Goal: Use online tool/utility

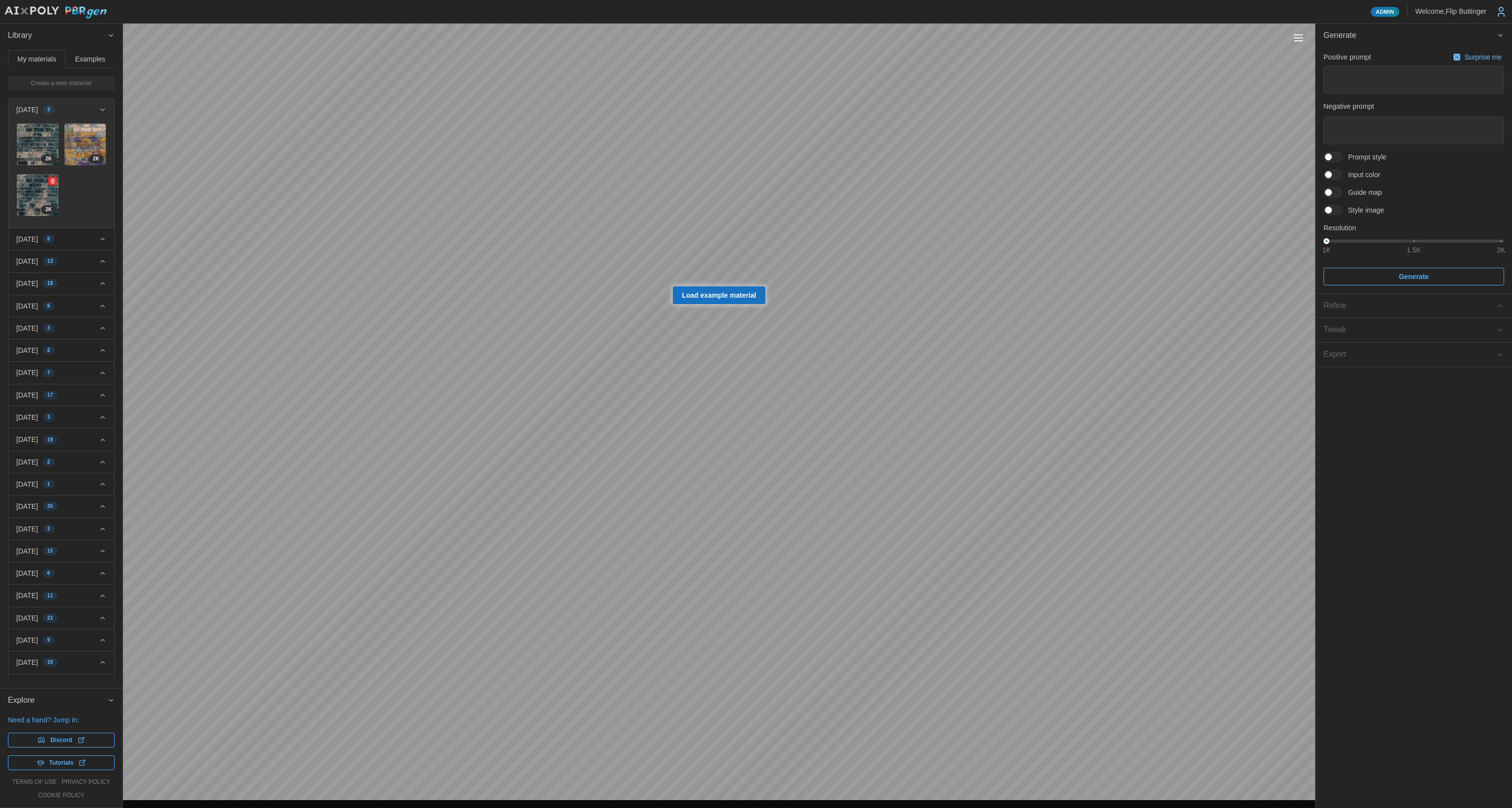
click at [31, 185] on img at bounding box center [38, 195] width 42 height 42
type textarea "*"
type textarea "********"
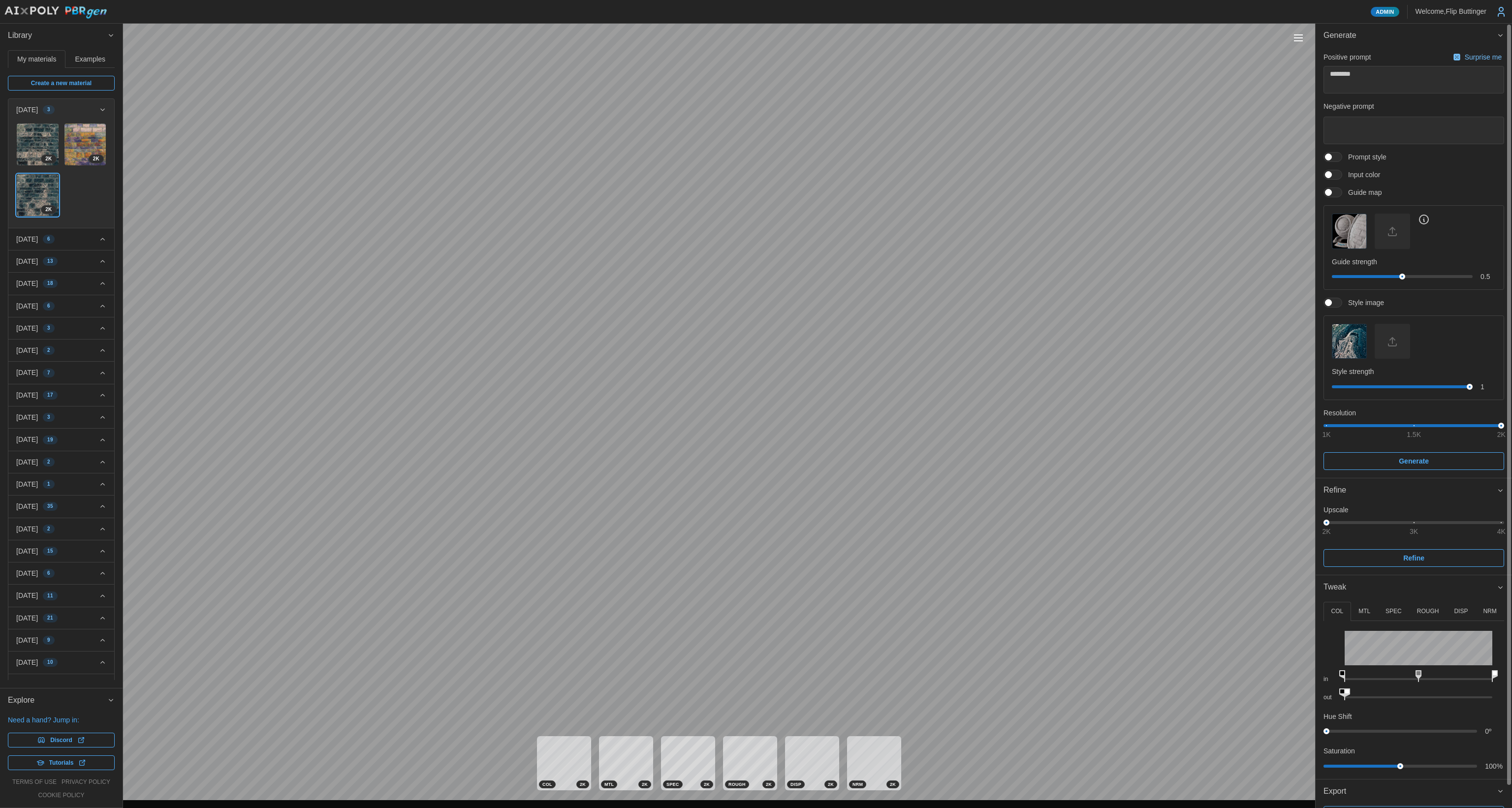
click at [1261, 705] on div "Admin Welcome, [GEOGRAPHIC_DATA] Buttinger Library My materials Examples Create…" at bounding box center [756, 404] width 1512 height 808
drag, startPoint x: 1398, startPoint y: 613, endPoint x: 1402, endPoint y: 616, distance: 5.0
click at [1400, 613] on p "SPEC" at bounding box center [1393, 611] width 16 height 8
click at [1223, 702] on div "Admin Welcome, [GEOGRAPHIC_DATA] Buttinger Library My materials Examples Create…" at bounding box center [756, 404] width 1512 height 808
click at [1091, 689] on div "Admin Welcome, [GEOGRAPHIC_DATA] Buttinger Library My materials Examples Create…" at bounding box center [756, 404] width 1512 height 808
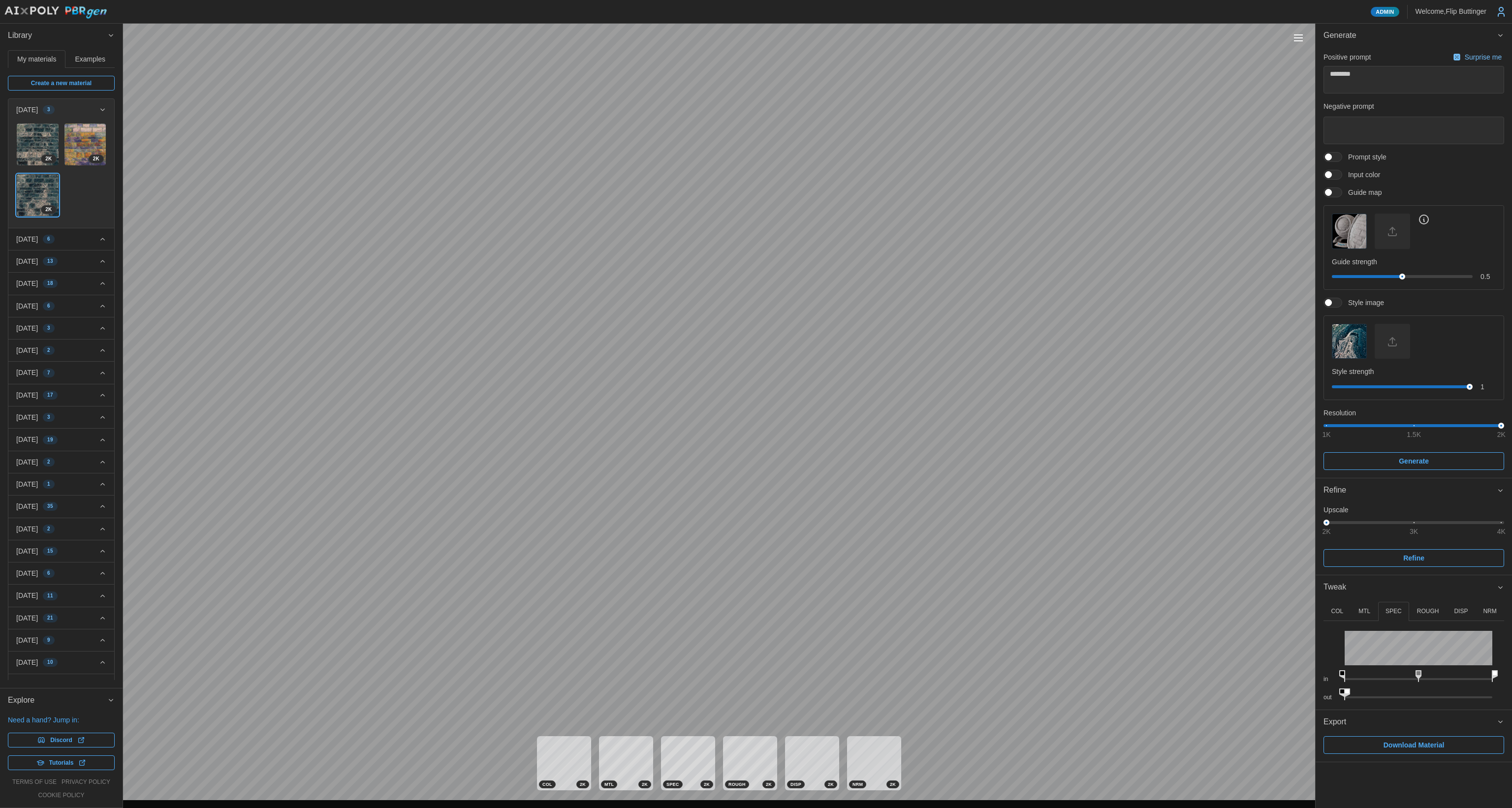
click at [1432, 610] on p "ROUGH" at bounding box center [1428, 611] width 22 height 8
click at [1456, 691] on div "out" at bounding box center [1414, 692] width 181 height 18
drag, startPoint x: 1457, startPoint y: 691, endPoint x: 1511, endPoint y: 689, distance: 54.0
click at [1511, 689] on div "COL MTL SPEC ROUGH DISP NRM in out Hue Shift 0 º Saturation 100 % in out in out…" at bounding box center [1413, 654] width 197 height 110
drag, startPoint x: 1380, startPoint y: 691, endPoint x: 1400, endPoint y: 695, distance: 20.4
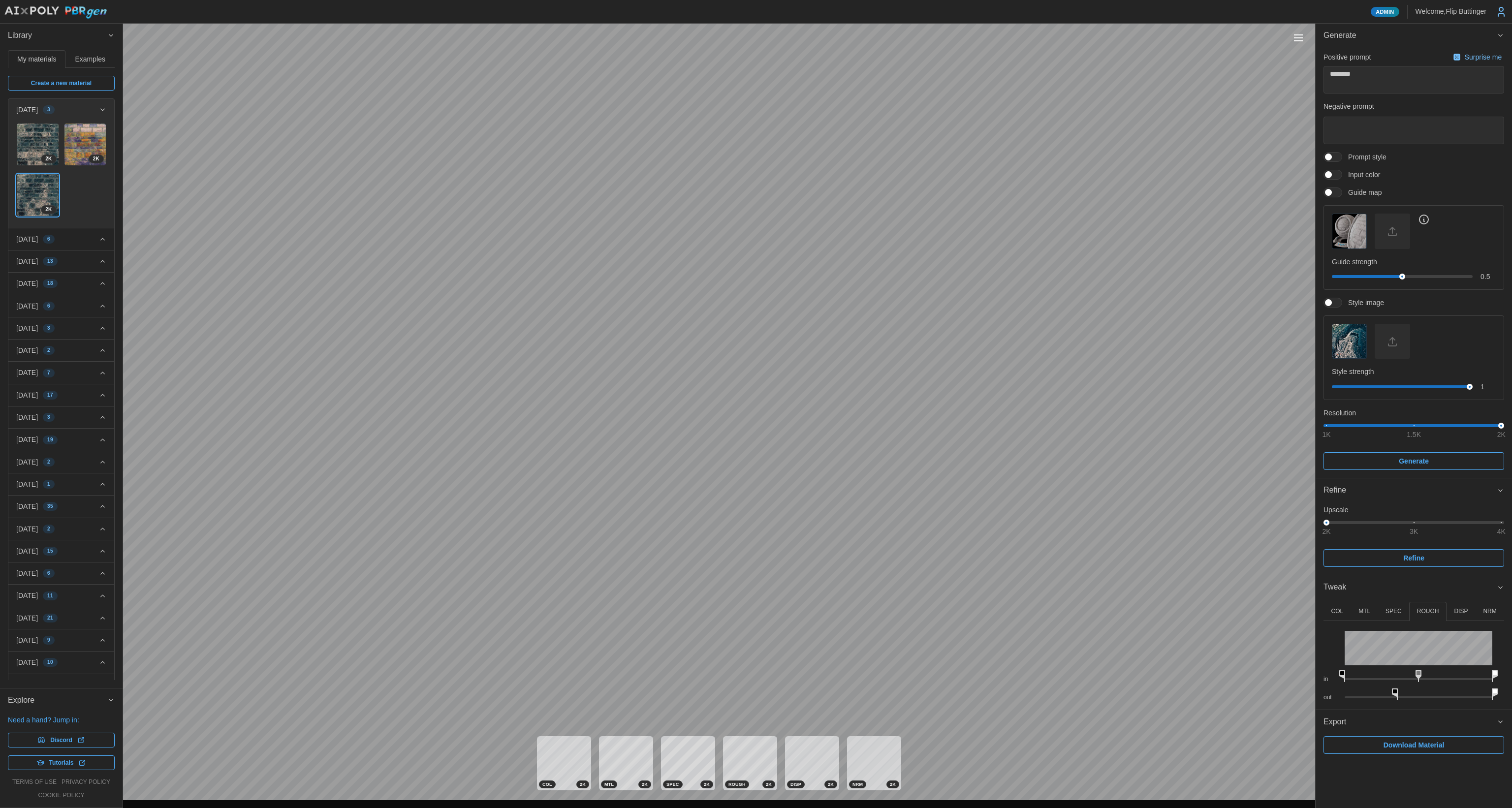
click at [1394, 697] on icon at bounding box center [1395, 694] width 6 height 12
type textarea "*"
